Goal: Transaction & Acquisition: Download file/media

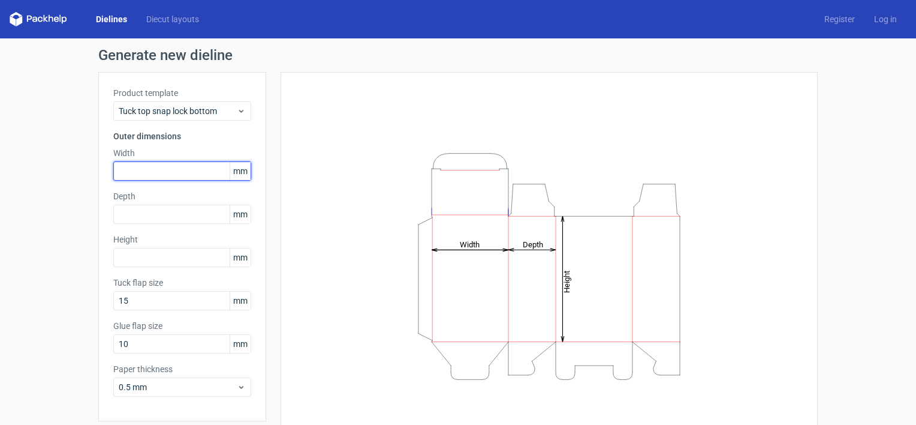
click at [158, 165] on input "text" at bounding box center [182, 170] width 138 height 19
type input "40"
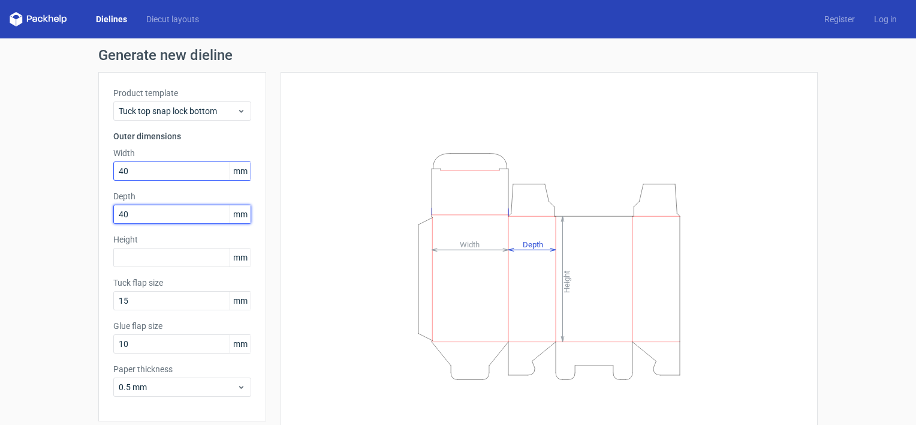
type input "40"
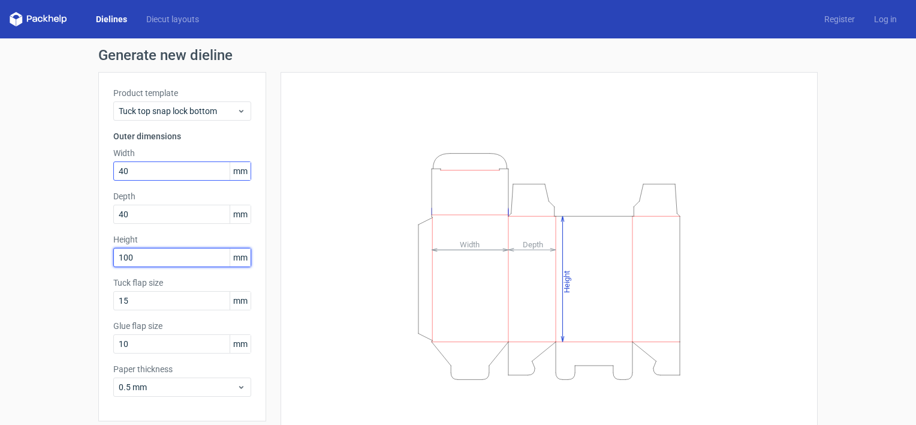
type input "100"
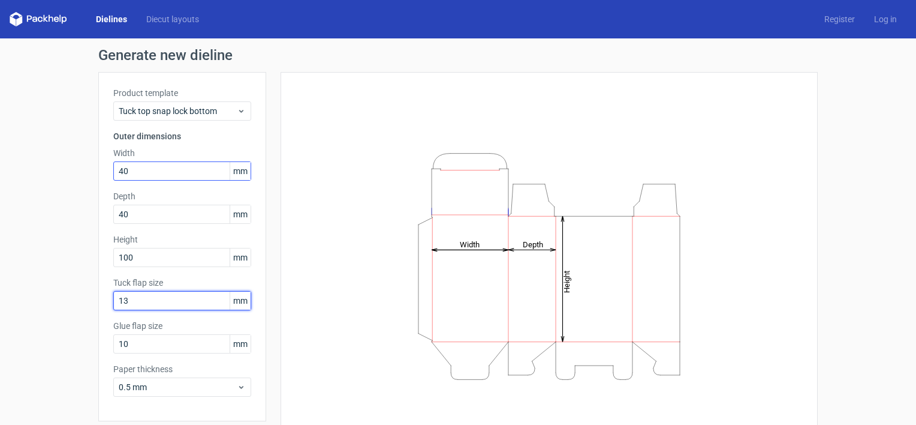
type input "13"
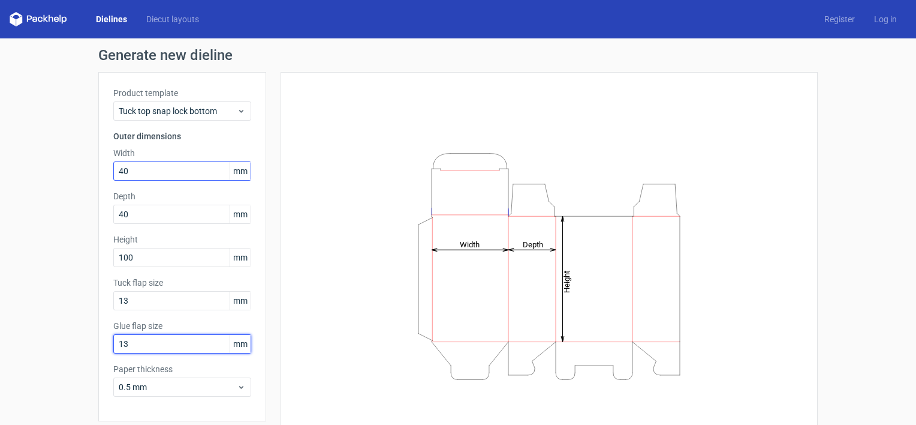
type input "13"
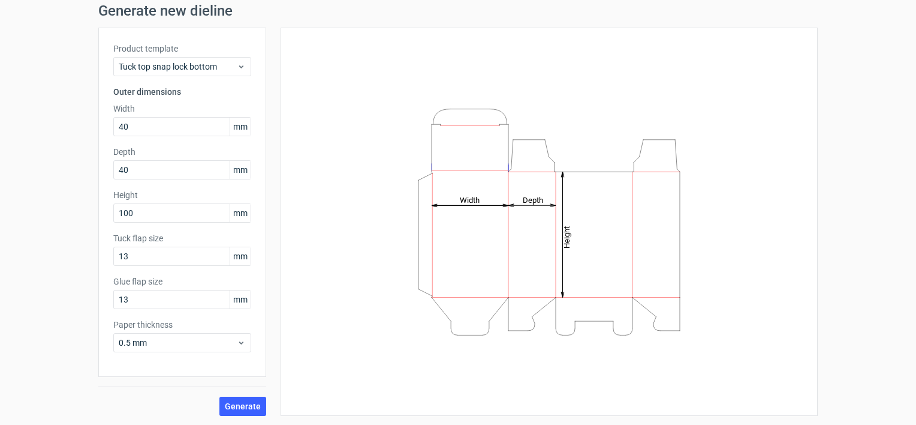
scroll to position [44, 0]
click at [235, 409] on span "Generate" at bounding box center [243, 406] width 36 height 8
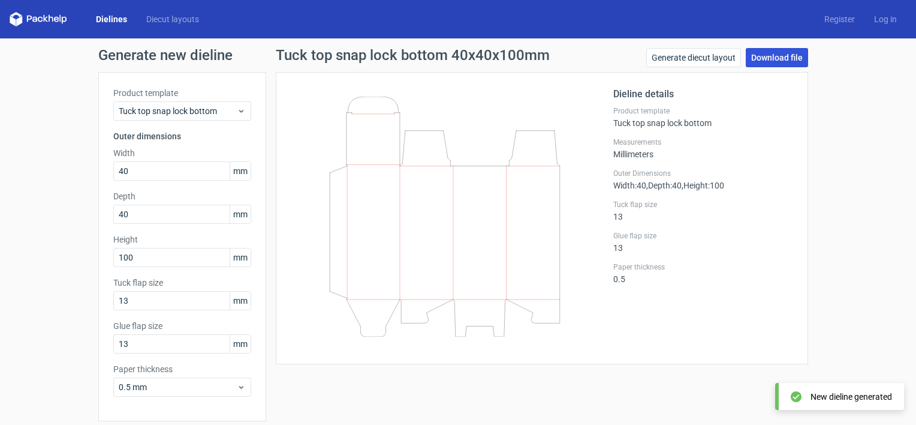
click at [769, 53] on link "Download file" at bounding box center [777, 57] width 62 height 19
drag, startPoint x: 145, startPoint y: 152, endPoint x: 124, endPoint y: 185, distance: 39.4
click at [98, 163] on div "Product template Tuck top snap lock bottom Outer dimensions Width 40 mm Depth 4…" at bounding box center [182, 246] width 168 height 349
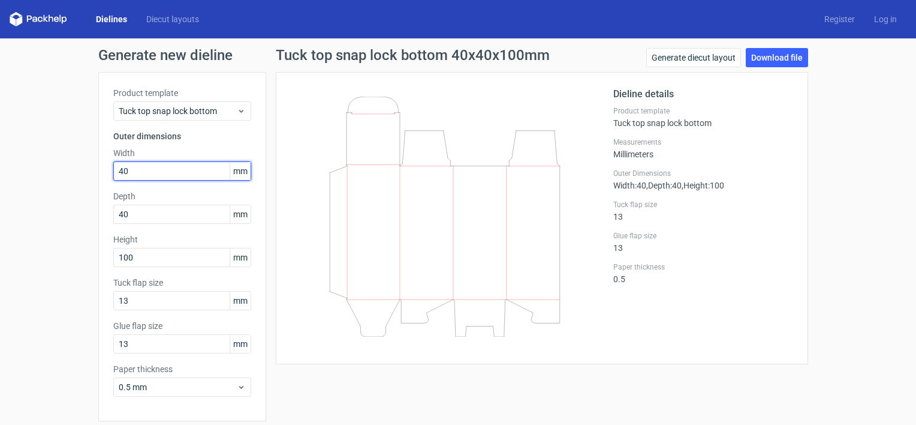
drag, startPoint x: 127, startPoint y: 177, endPoint x: 96, endPoint y: 176, distance: 31.2
click at [98, 176] on div "Product template Tuck top snap lock bottom Outer dimensions Width 40 mm Depth 4…" at bounding box center [182, 246] width 168 height 349
type input "70"
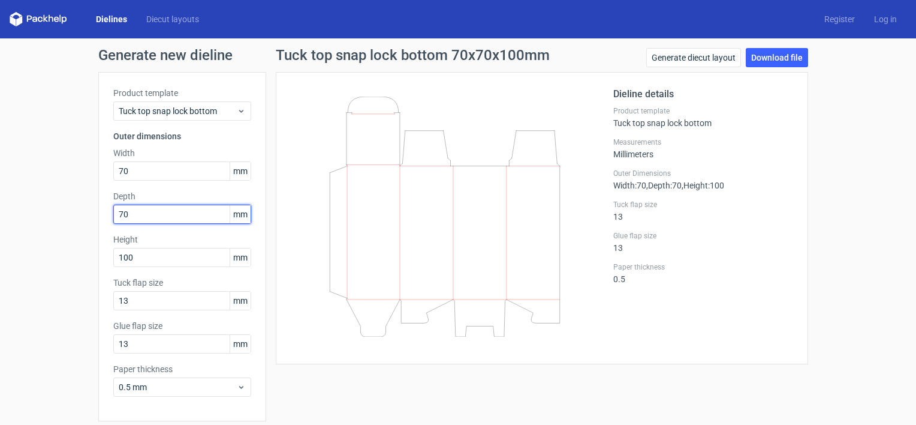
type input "70"
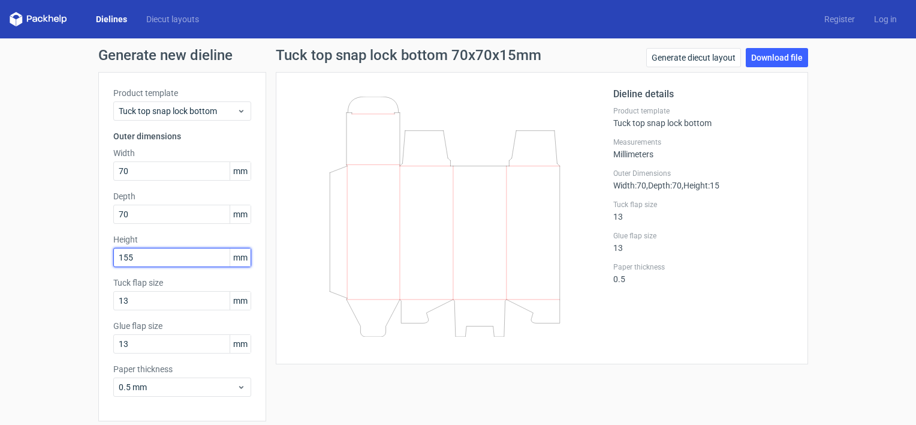
type input "155"
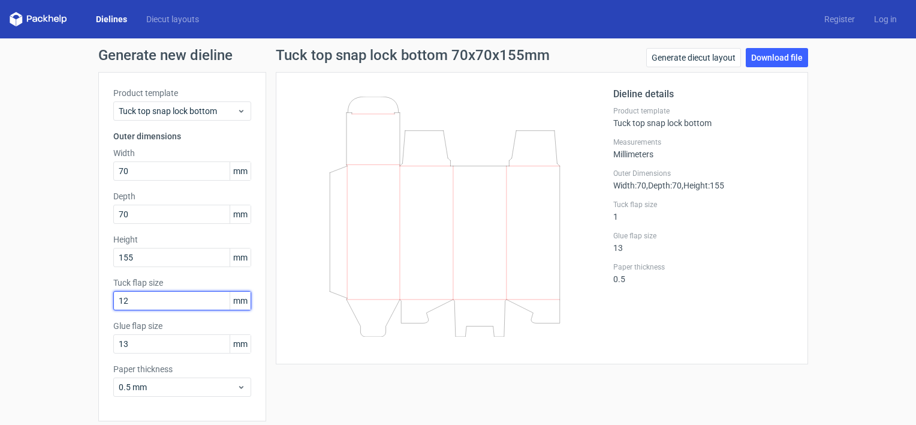
type input "12"
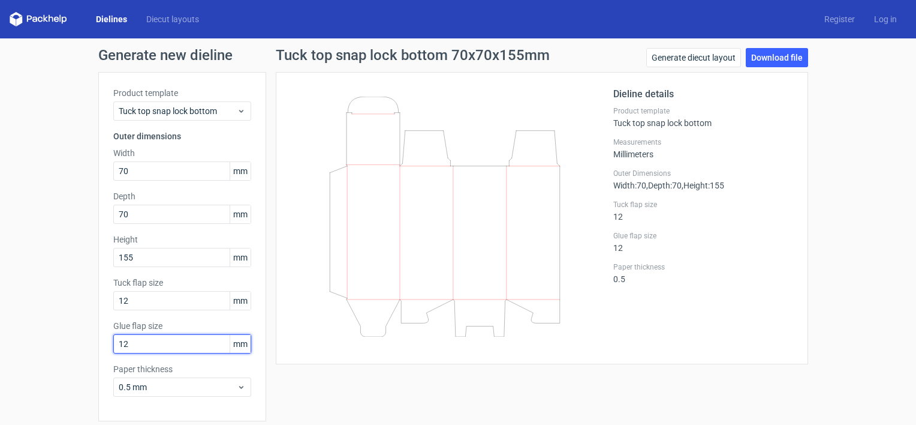
scroll to position [44, 0]
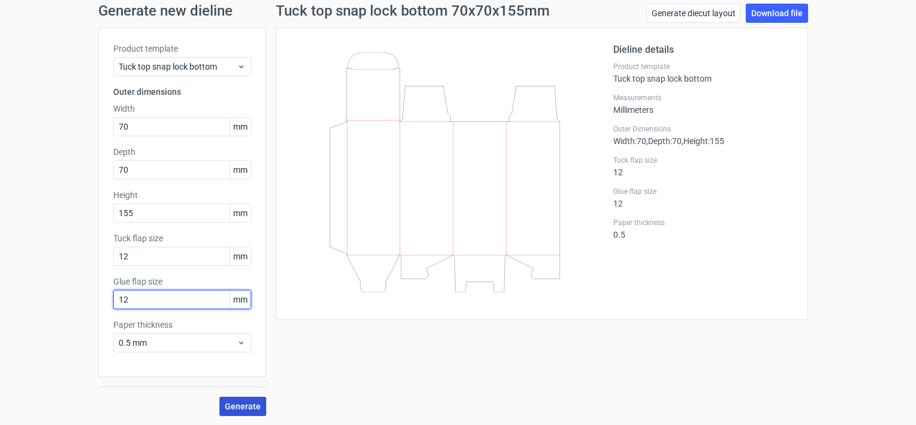
type input "12"
click at [235, 411] on button "Generate" at bounding box center [242, 405] width 47 height 19
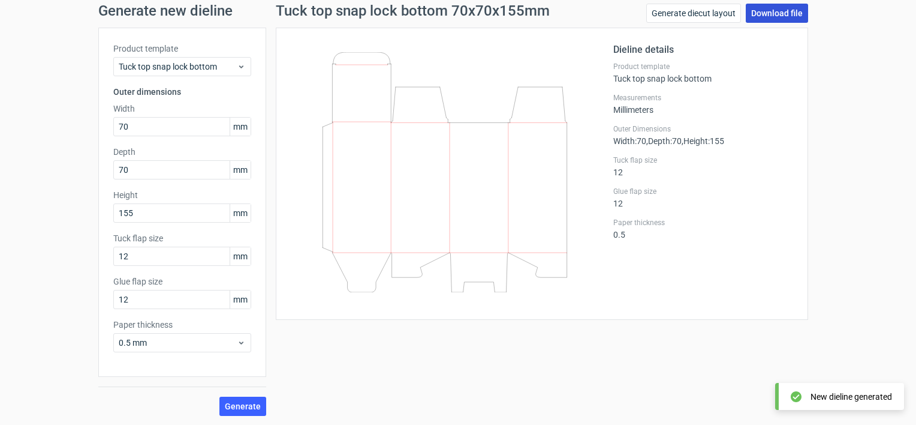
click at [768, 19] on link "Download file" at bounding box center [777, 13] width 62 height 19
